Goal: Information Seeking & Learning: Understand process/instructions

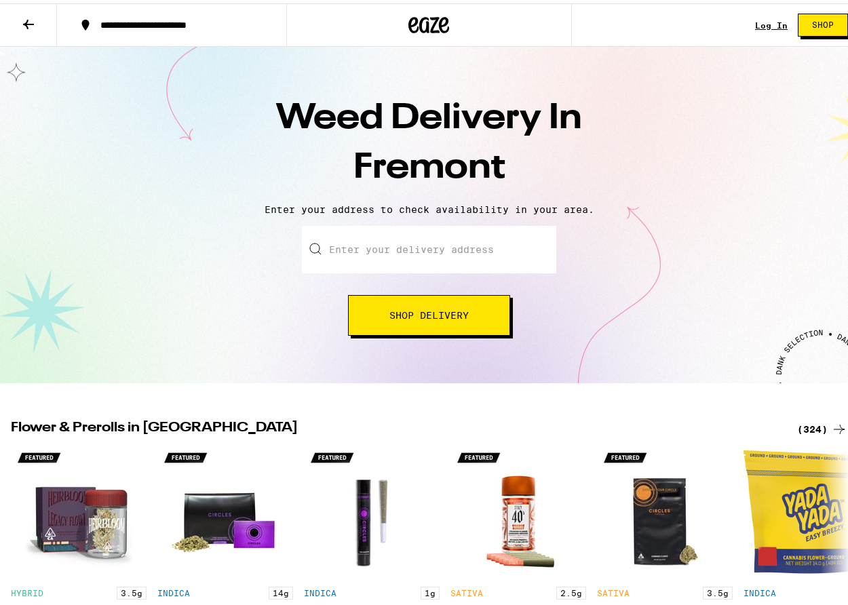
click at [400, 242] on input "Enter your delivery address" at bounding box center [429, 247] width 255 height 48
click at [397, 252] on input "Enter your delivery address" at bounding box center [429, 247] width 255 height 48
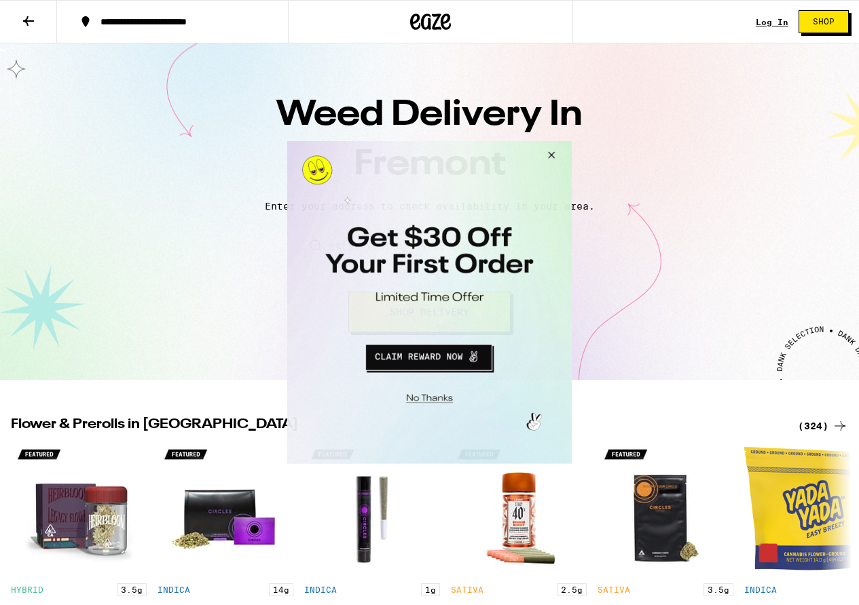
click at [546, 155] on button "Close Modal" at bounding box center [549, 157] width 37 height 33
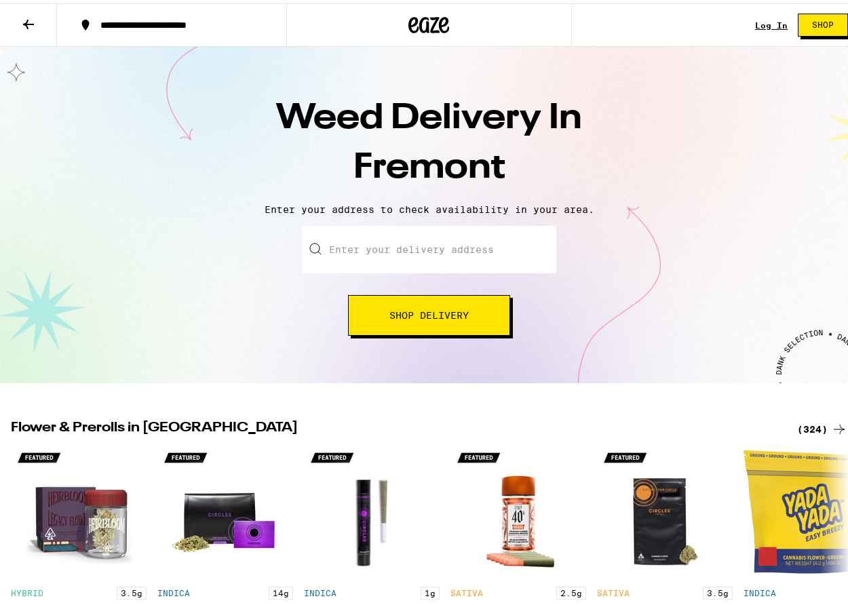
click at [362, 245] on input "Enter your delivery address" at bounding box center [429, 247] width 255 height 48
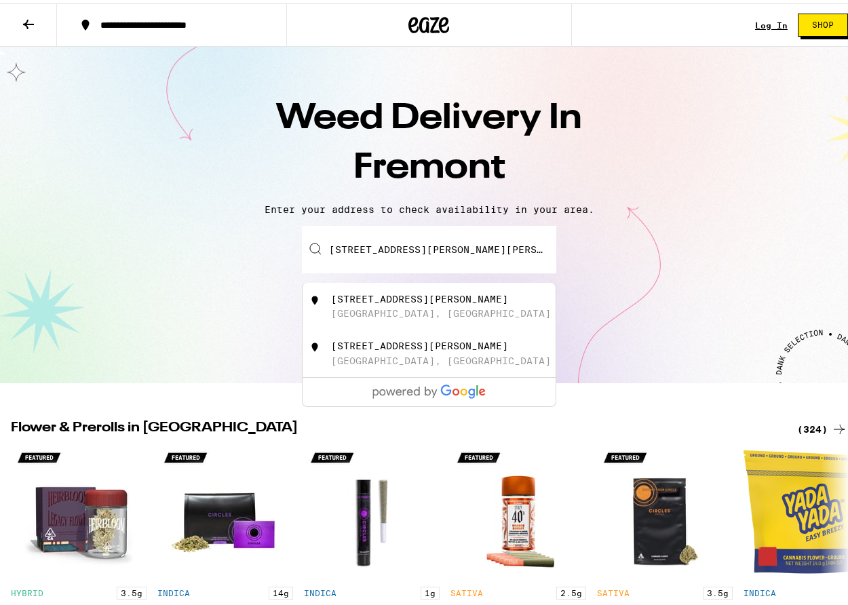
click at [414, 307] on div "[STREET_ADDRESS][PERSON_NAME]" at bounding box center [452, 304] width 242 height 26
type input "[STREET_ADDRESS][PERSON_NAME]"
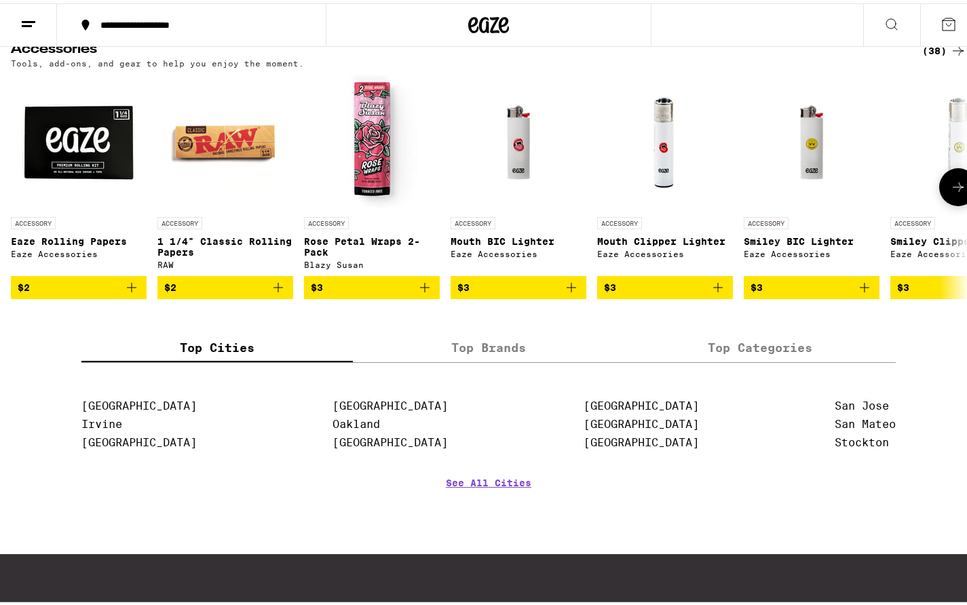
scroll to position [5430, 0]
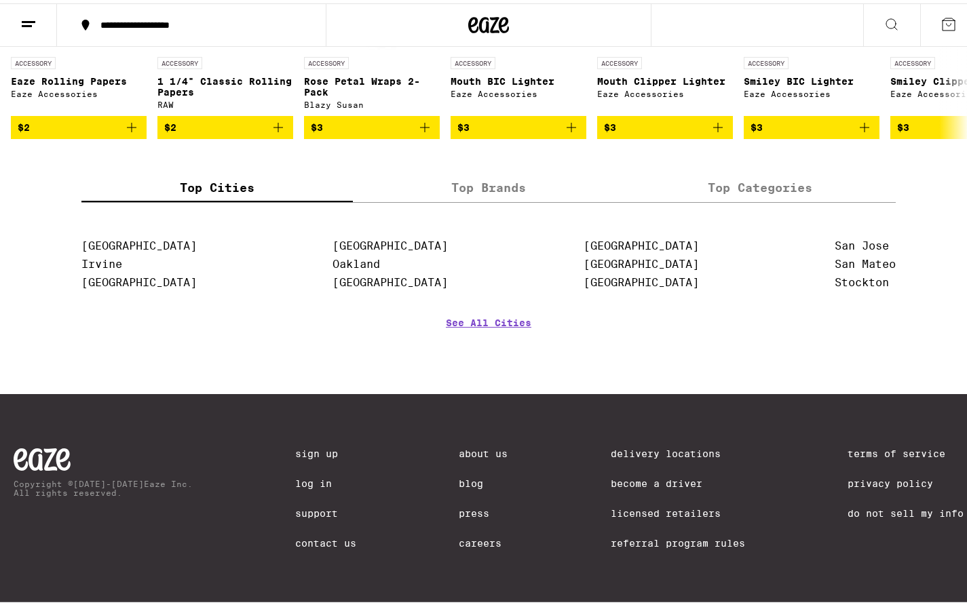
click at [461, 449] on link "About Us" at bounding box center [484, 450] width 49 height 11
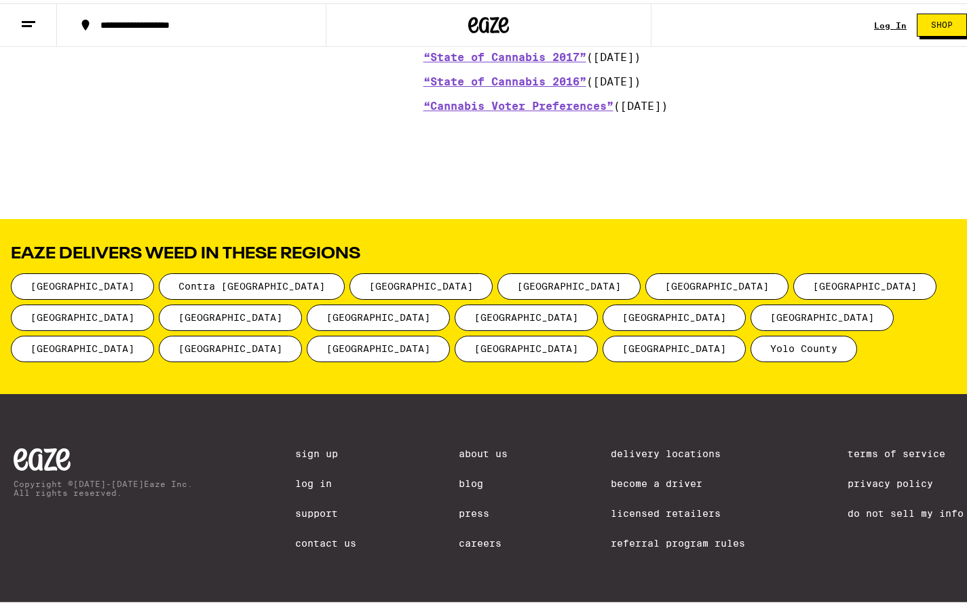
scroll to position [1680, 0]
click at [848, 445] on link "Terms of Service" at bounding box center [906, 450] width 116 height 11
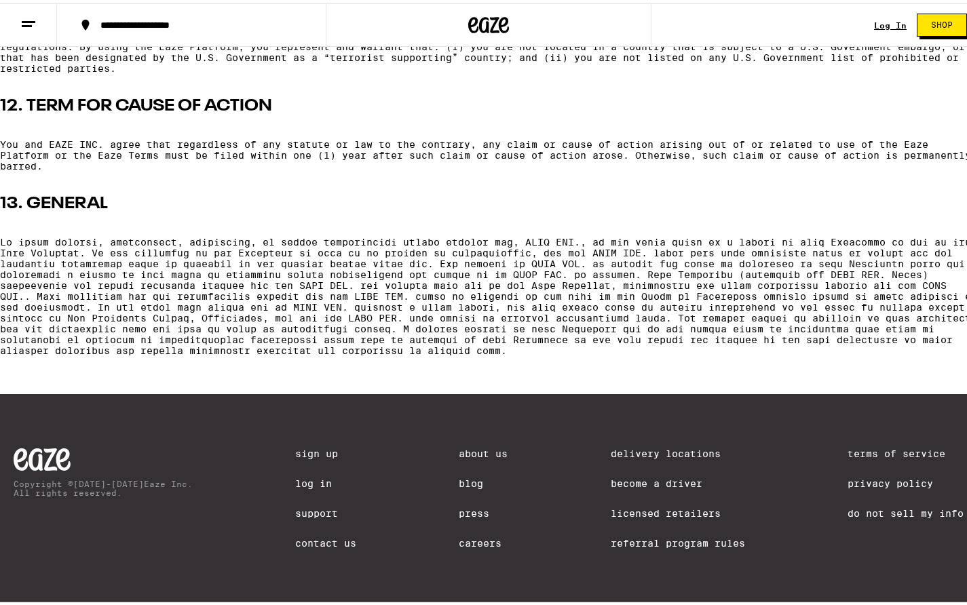
scroll to position [3394, 0]
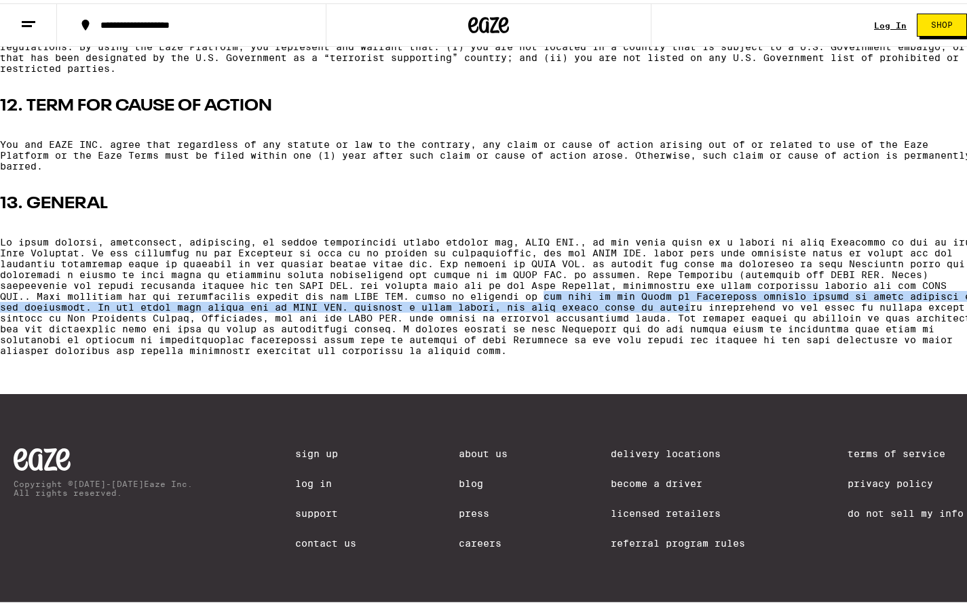
drag, startPoint x: 579, startPoint y: 357, endPoint x: 766, endPoint y: 362, distance: 187.4
click at [766, 353] on p at bounding box center [488, 292] width 977 height 119
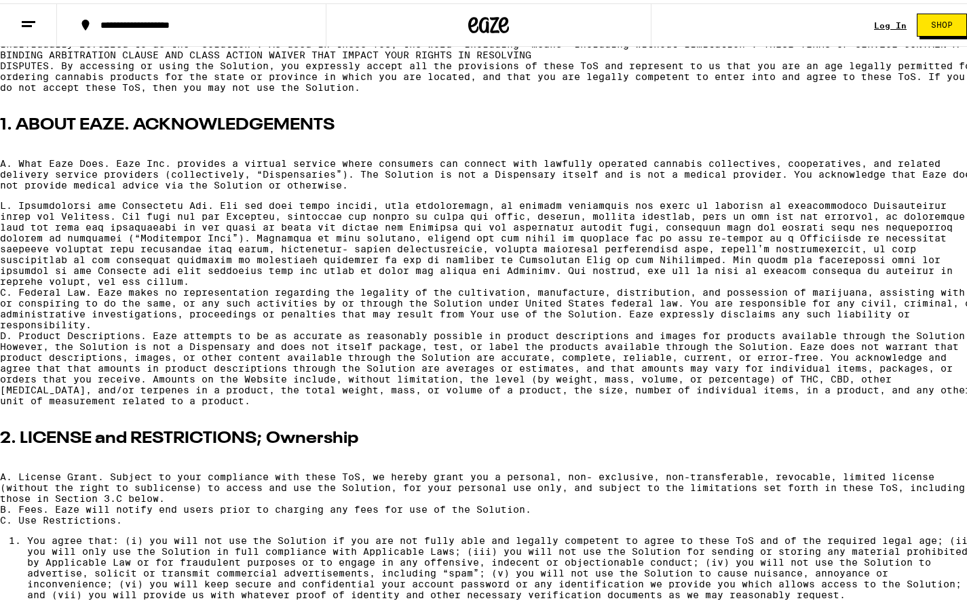
scroll to position [272, 0]
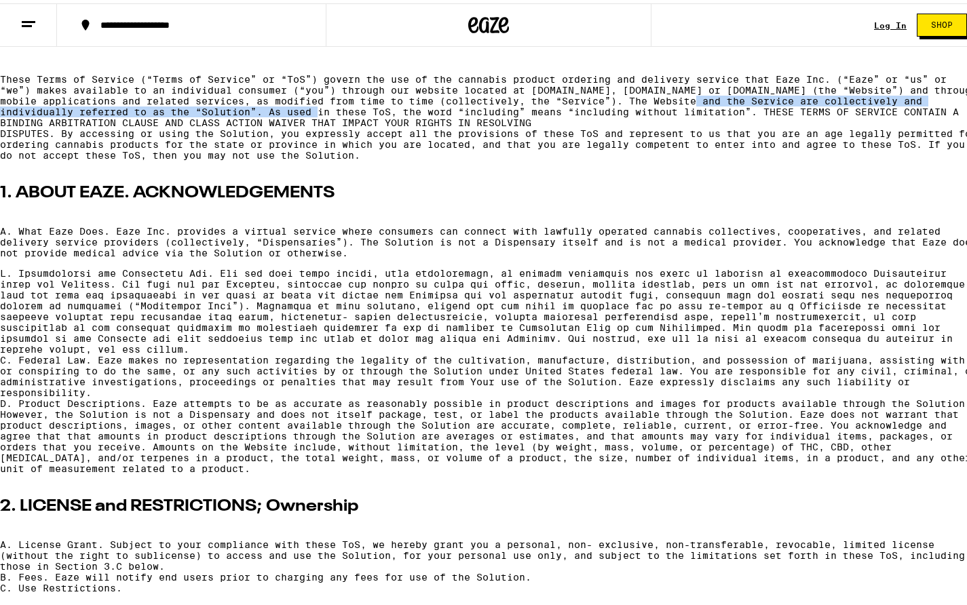
drag, startPoint x: 777, startPoint y: 99, endPoint x: 360, endPoint y: 114, distance: 417.7
click at [360, 114] on p "These Terms of Service (“Terms of Service” or “ToS”) govern the use of the cann…" at bounding box center [488, 114] width 977 height 87
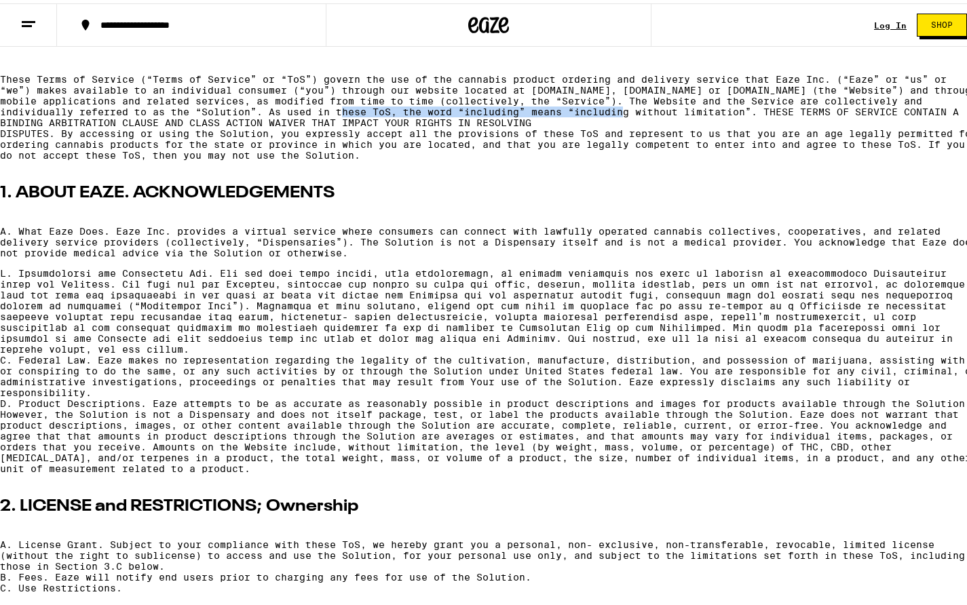
drag, startPoint x: 388, startPoint y: 119, endPoint x: 672, endPoint y: 109, distance: 284.6
click at [672, 109] on p "These Terms of Service (“Terms of Service” or “ToS”) govern the use of the cann…" at bounding box center [488, 114] width 977 height 87
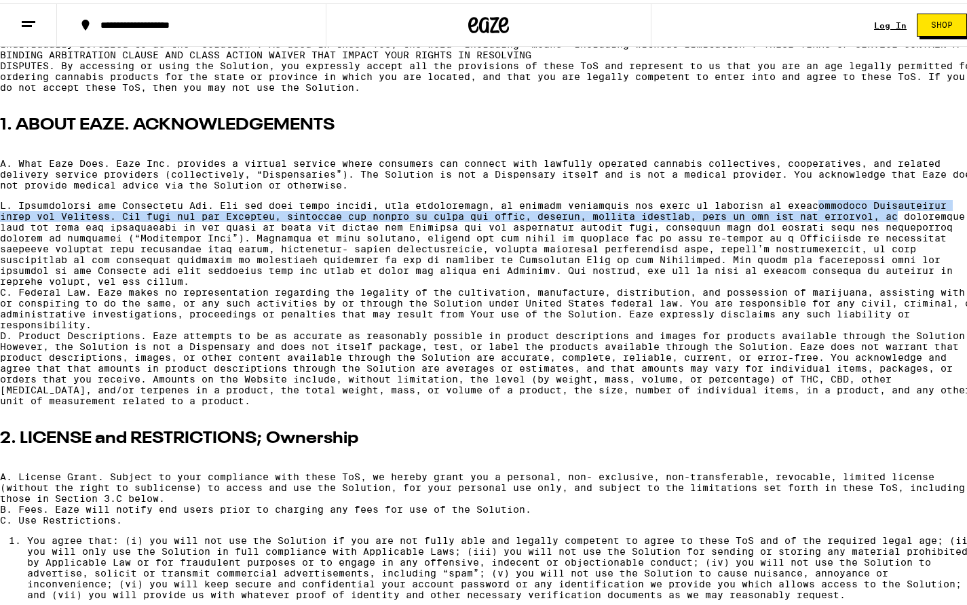
drag, startPoint x: 831, startPoint y: 219, endPoint x: 945, endPoint y: 236, distance: 115.4
click at [848, 236] on p "C. Federal Law. Eaze makes no representation regarding the legality of the cult…" at bounding box center [488, 300] width 977 height 206
click at [166, 236] on p "C. Federal Law. Eaze makes no representation regarding the legality of the cult…" at bounding box center [488, 300] width 977 height 206
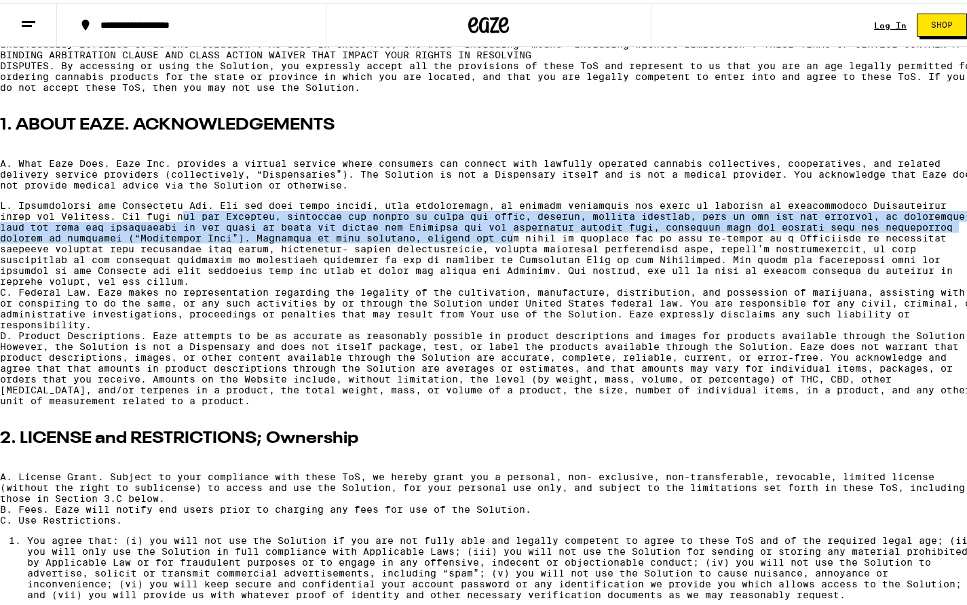
drag, startPoint x: 187, startPoint y: 229, endPoint x: 586, endPoint y: 251, distance: 399.7
click at [586, 251] on p "C. Federal Law. Eaze makes no representation regarding the legality of the cult…" at bounding box center [488, 300] width 977 height 206
click at [387, 250] on p "C. Federal Law. Eaze makes no representation regarding the legality of the cult…" at bounding box center [488, 300] width 977 height 206
click at [399, 250] on p "C. Federal Law. Eaze makes no representation regarding the legality of the cult…" at bounding box center [488, 300] width 977 height 206
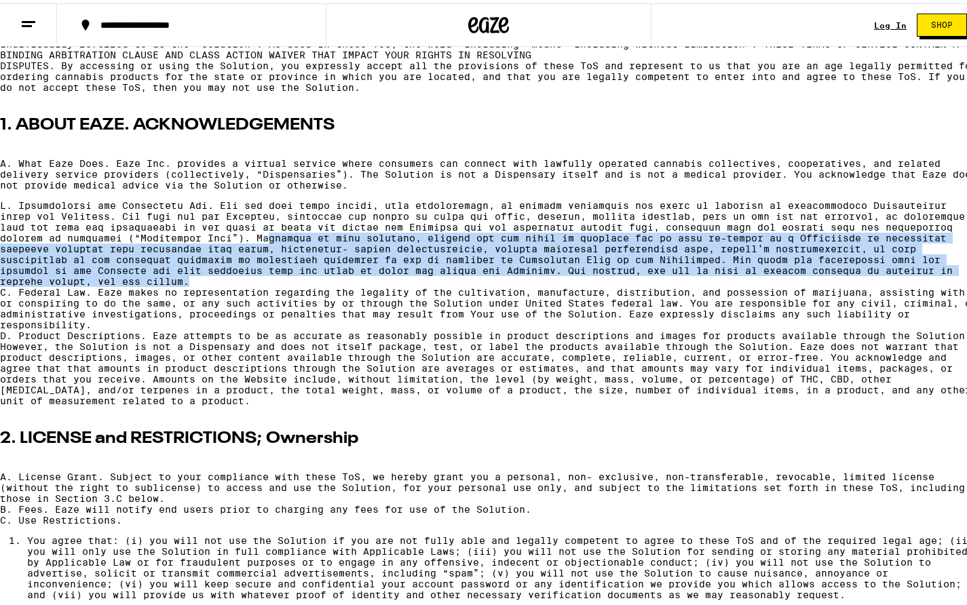
drag, startPoint x: 345, startPoint y: 254, endPoint x: 946, endPoint y: 305, distance: 602.9
click at [848, 305] on p "C. Federal Law. Eaze makes no representation regarding the legality of the cult…" at bounding box center [488, 300] width 977 height 206
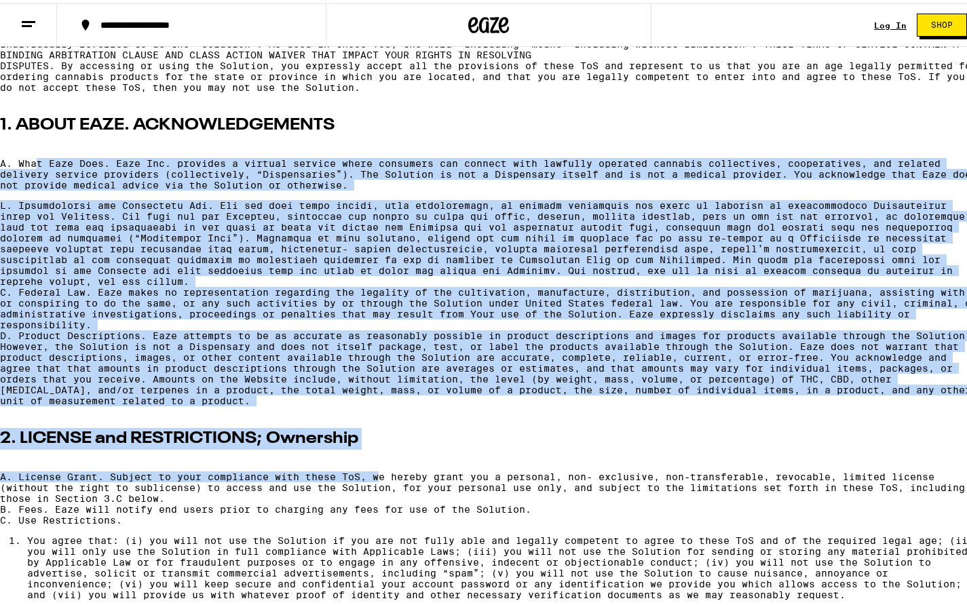
drag, startPoint x: 377, startPoint y: 493, endPoint x: 36, endPoint y: 149, distance: 484.3
